Goal: Check status: Check status

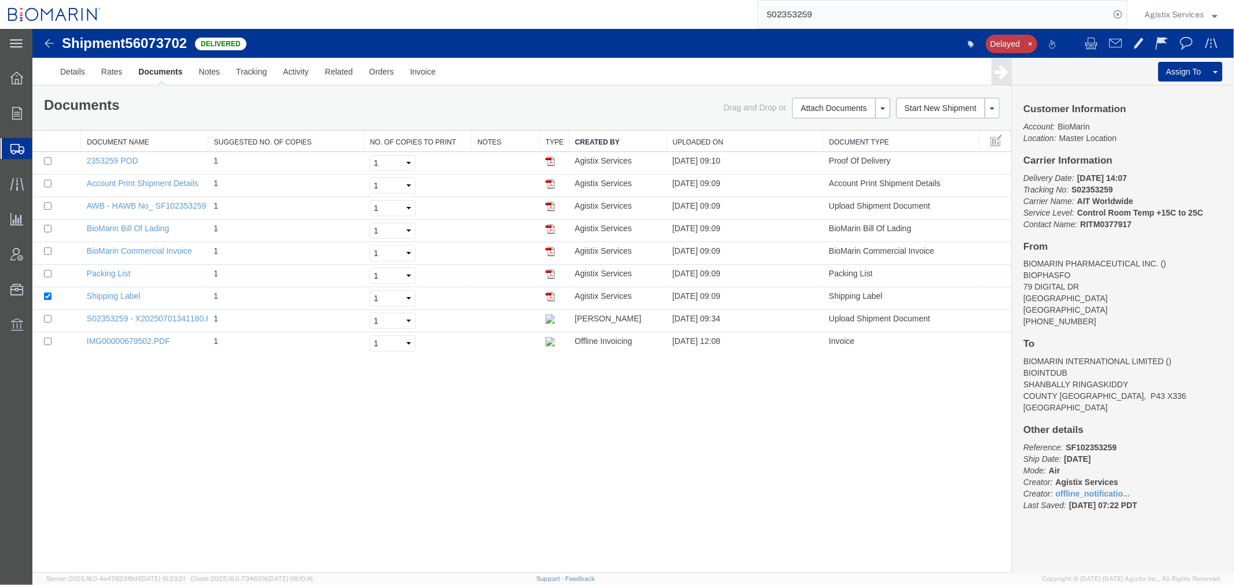
click at [1190, 13] on span "Agistix Services" at bounding box center [1174, 14] width 60 height 13
click at [1182, 83] on link "Logout" at bounding box center [1180, 82] width 90 height 20
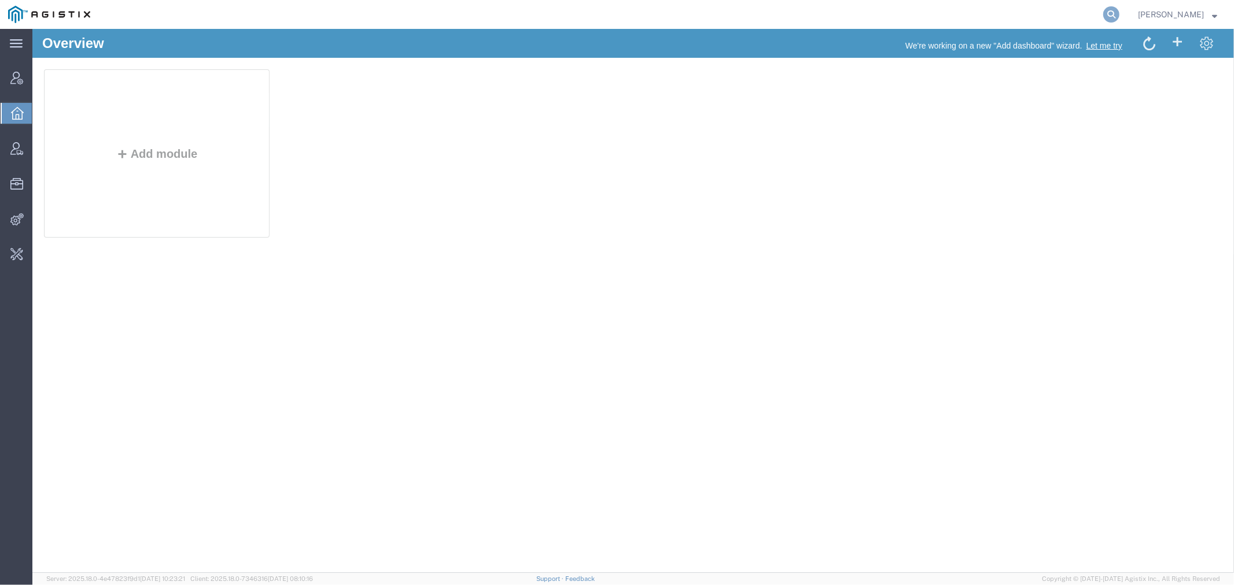
click at [1119, 14] on icon at bounding box center [1111, 14] width 16 height 16
paste input "9296471203"
type input "9296471203"
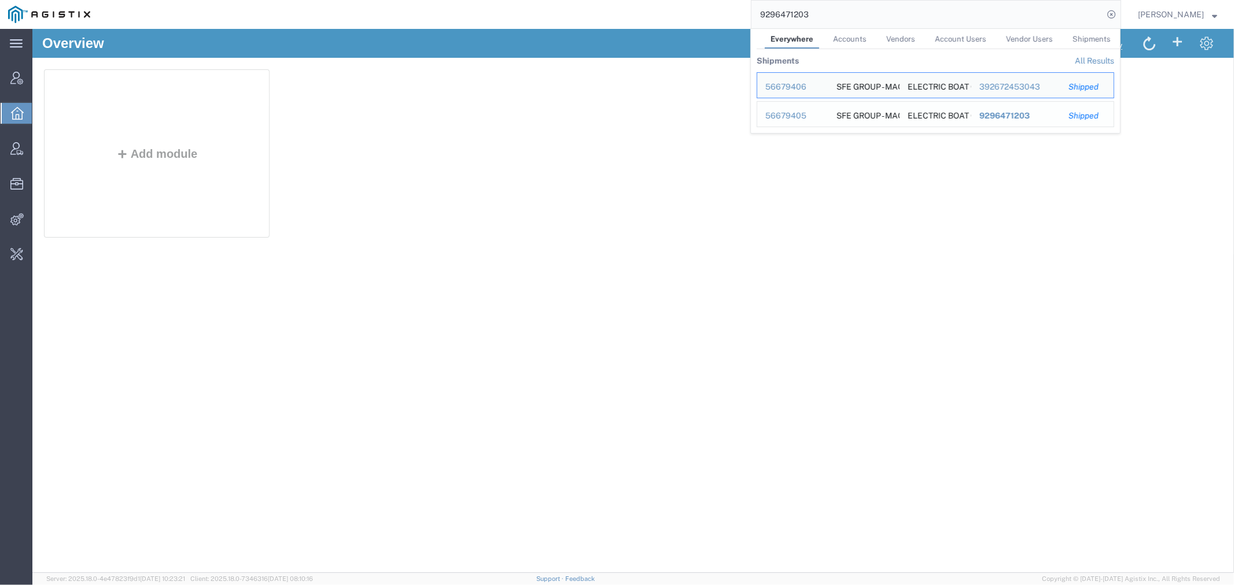
click at [820, 112] on div "56679405" at bounding box center [792, 116] width 55 height 12
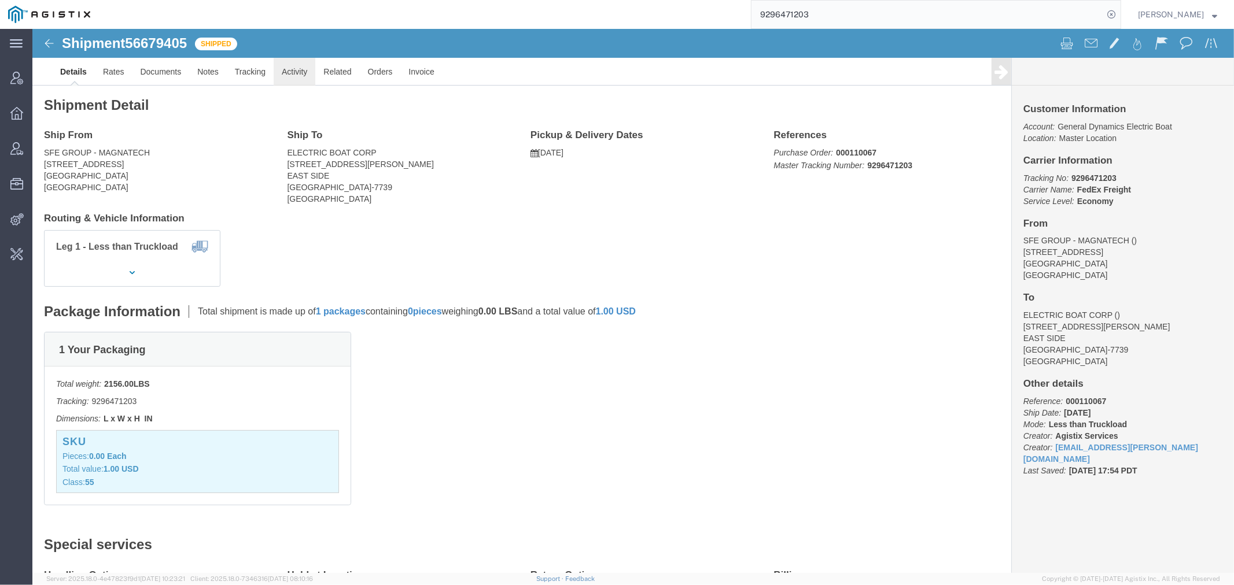
click link "Activity"
